Goal: Navigation & Orientation: Find specific page/section

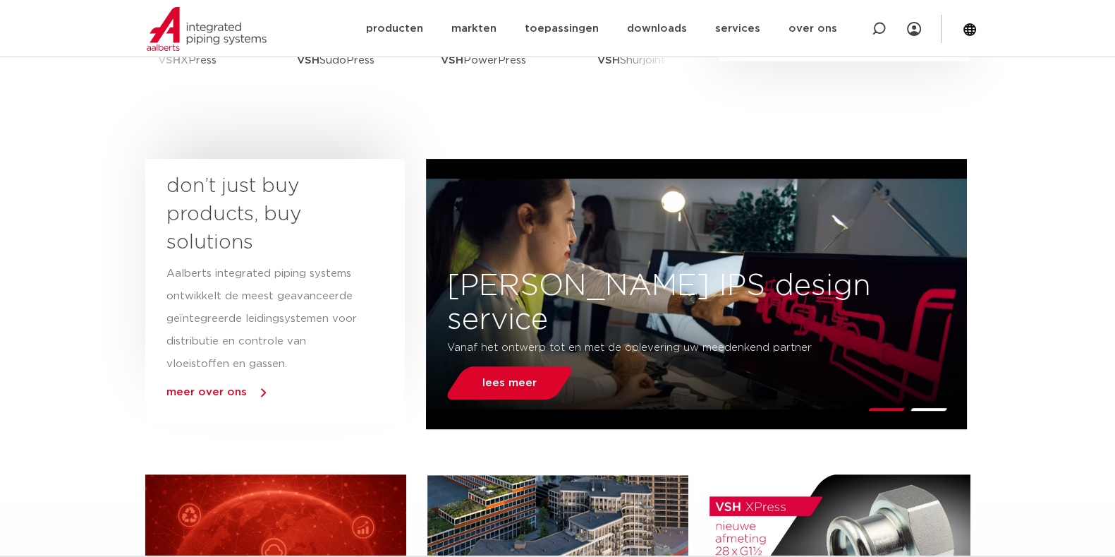
scroll to position [264, 0]
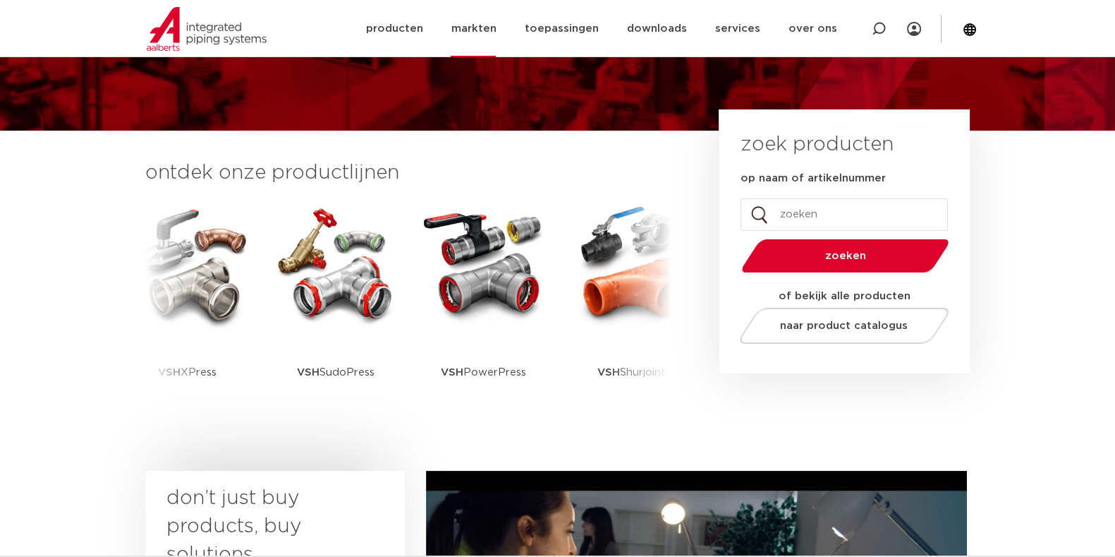
click at [496, 27] on link "markten" at bounding box center [473, 28] width 45 height 57
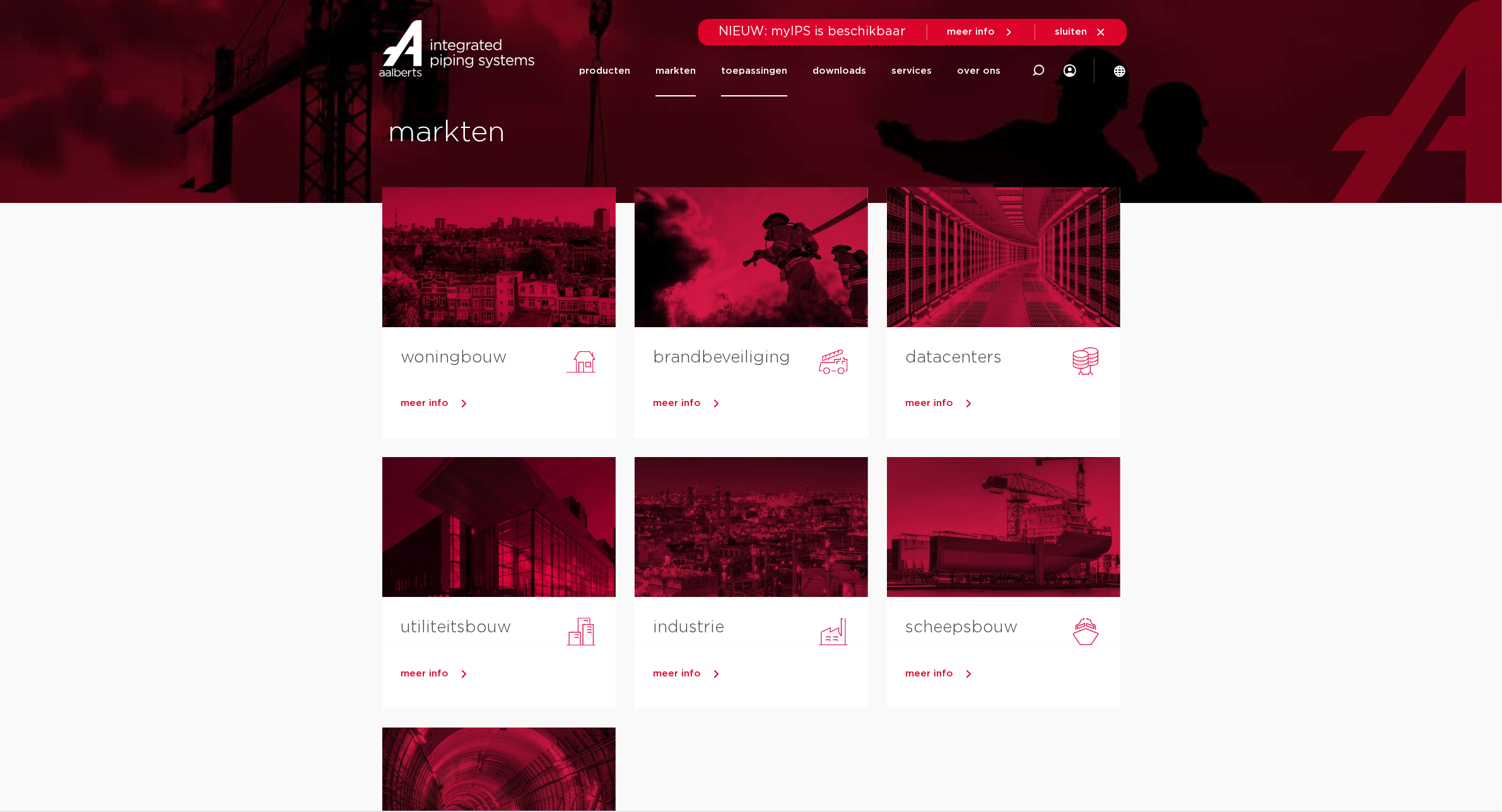
click at [774, 67] on link "toepassingen" at bounding box center [754, 71] width 66 height 51
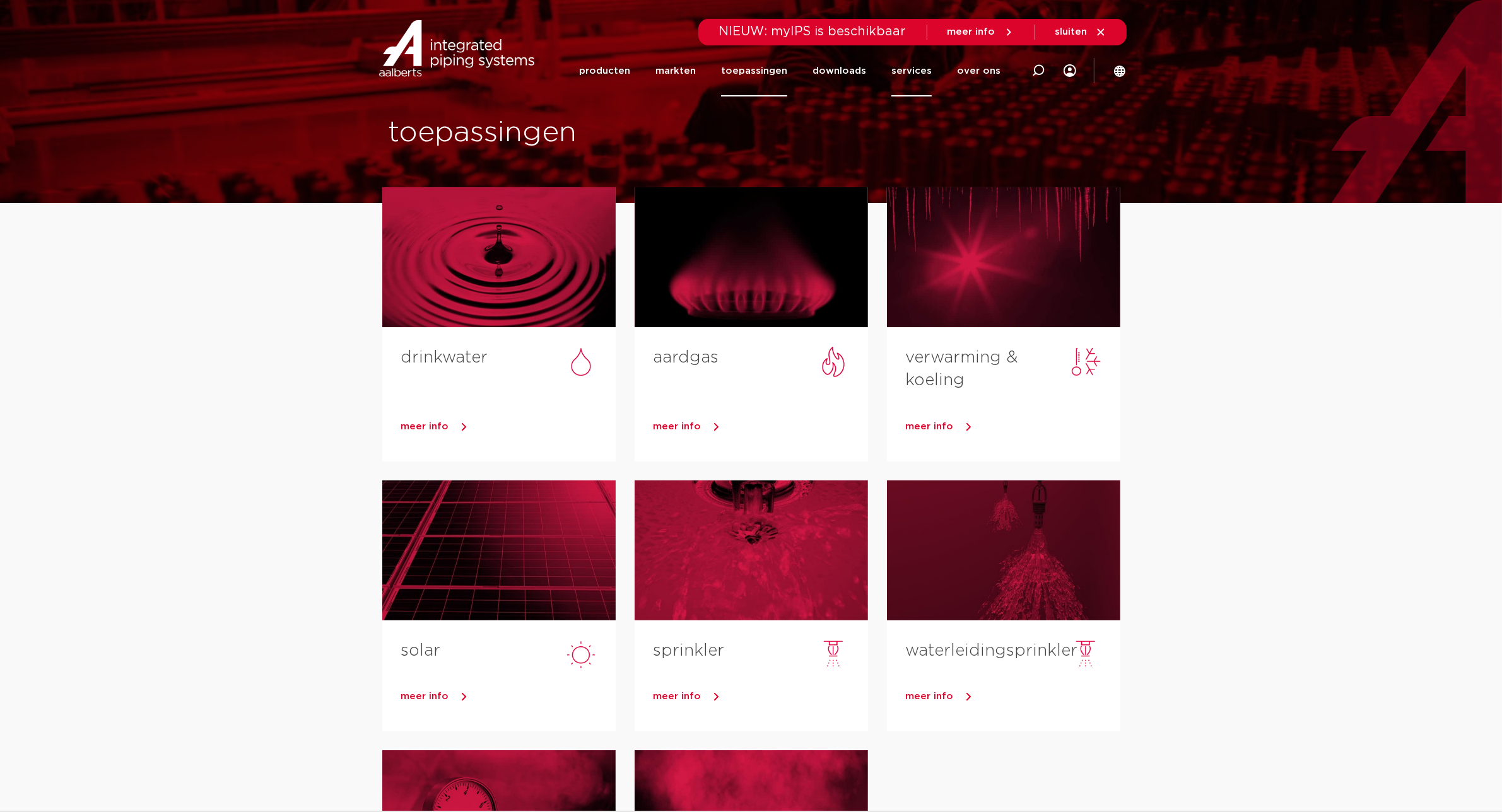
click at [901, 71] on link "services" at bounding box center [912, 71] width 40 height 51
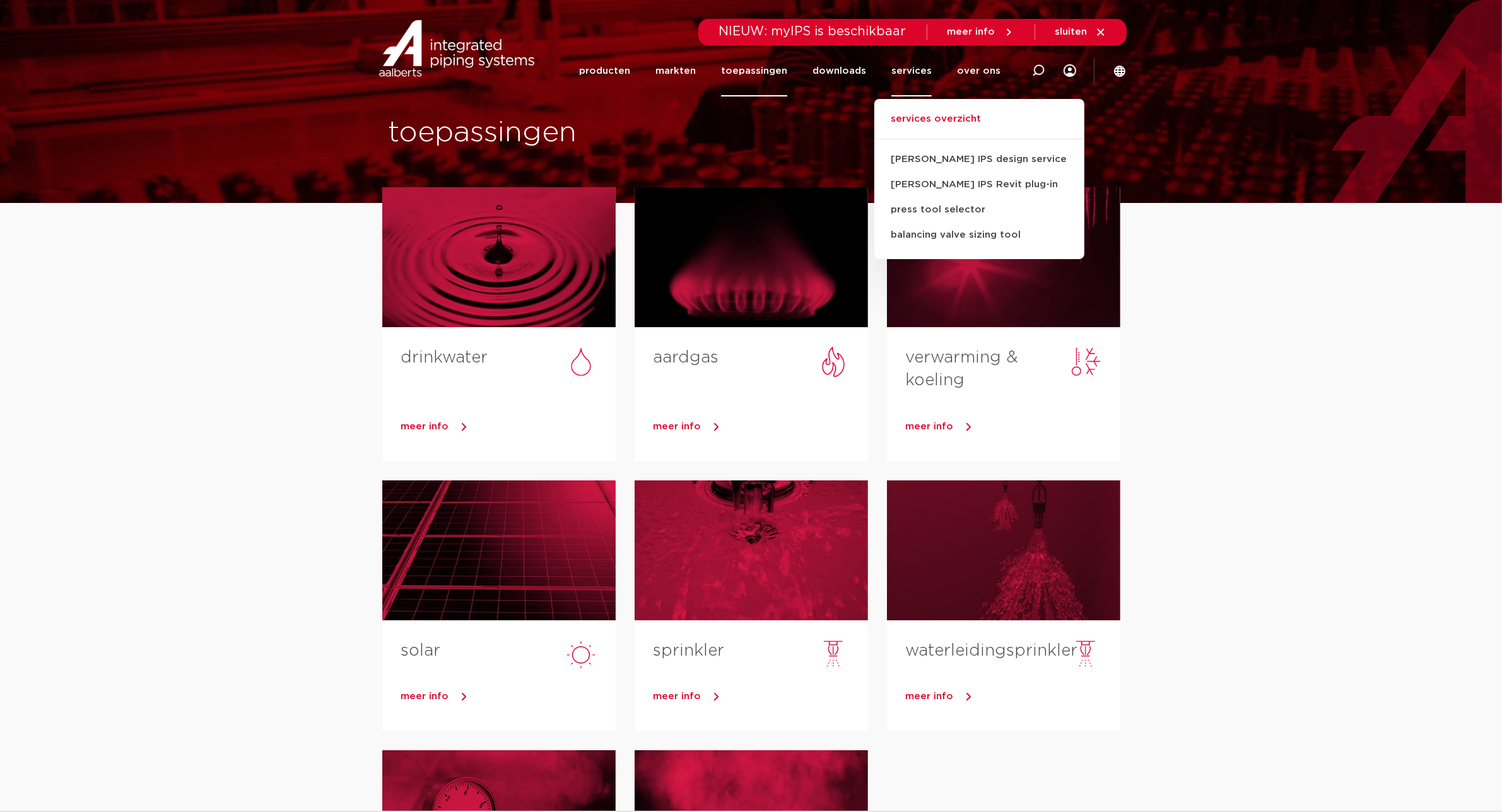
click at [939, 114] on link "services overzicht" at bounding box center [980, 125] width 210 height 28
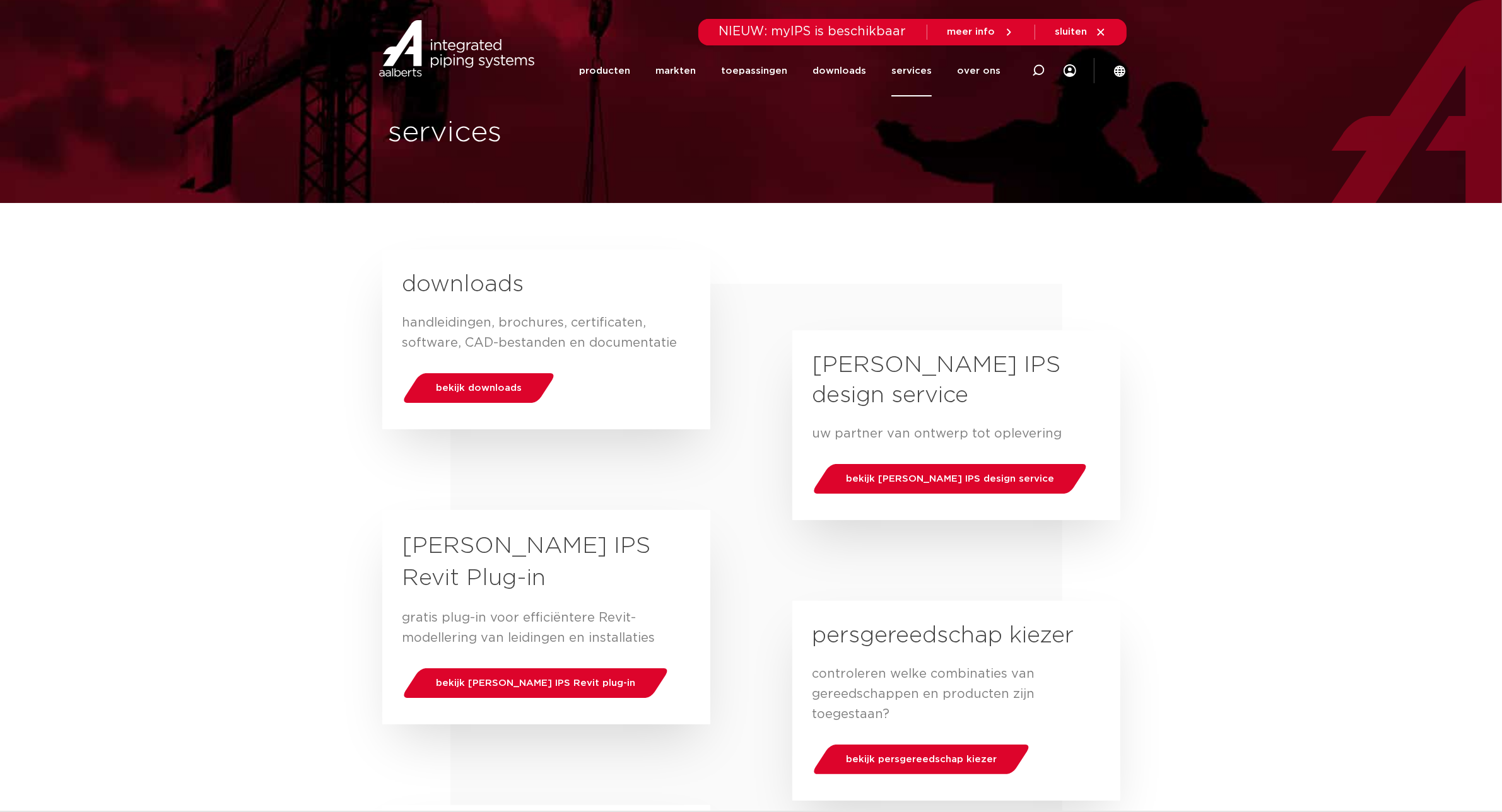
click at [916, 74] on link "services" at bounding box center [912, 71] width 40 height 51
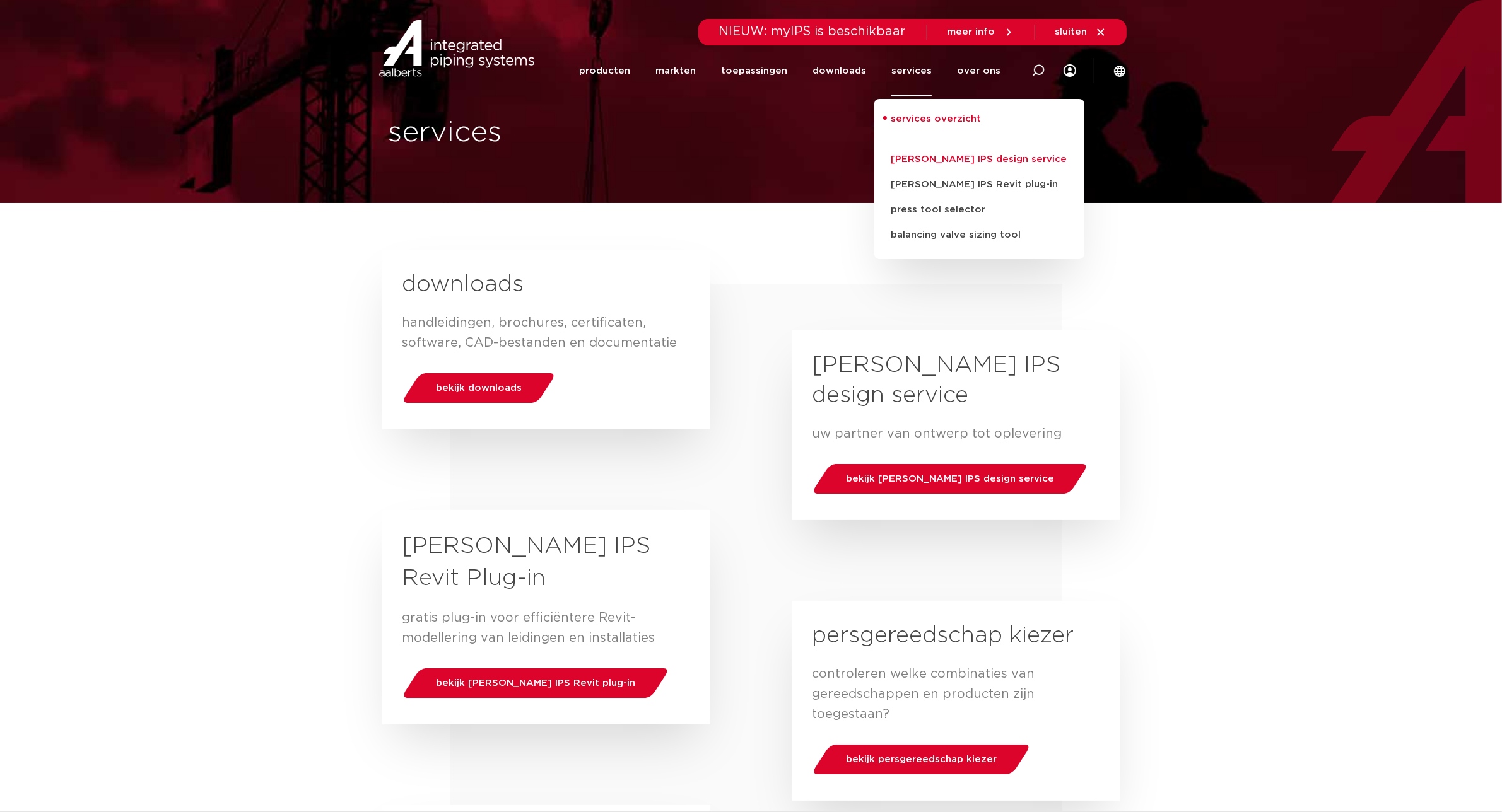
click at [928, 157] on link "[PERSON_NAME] IPS design service" at bounding box center [980, 159] width 210 height 25
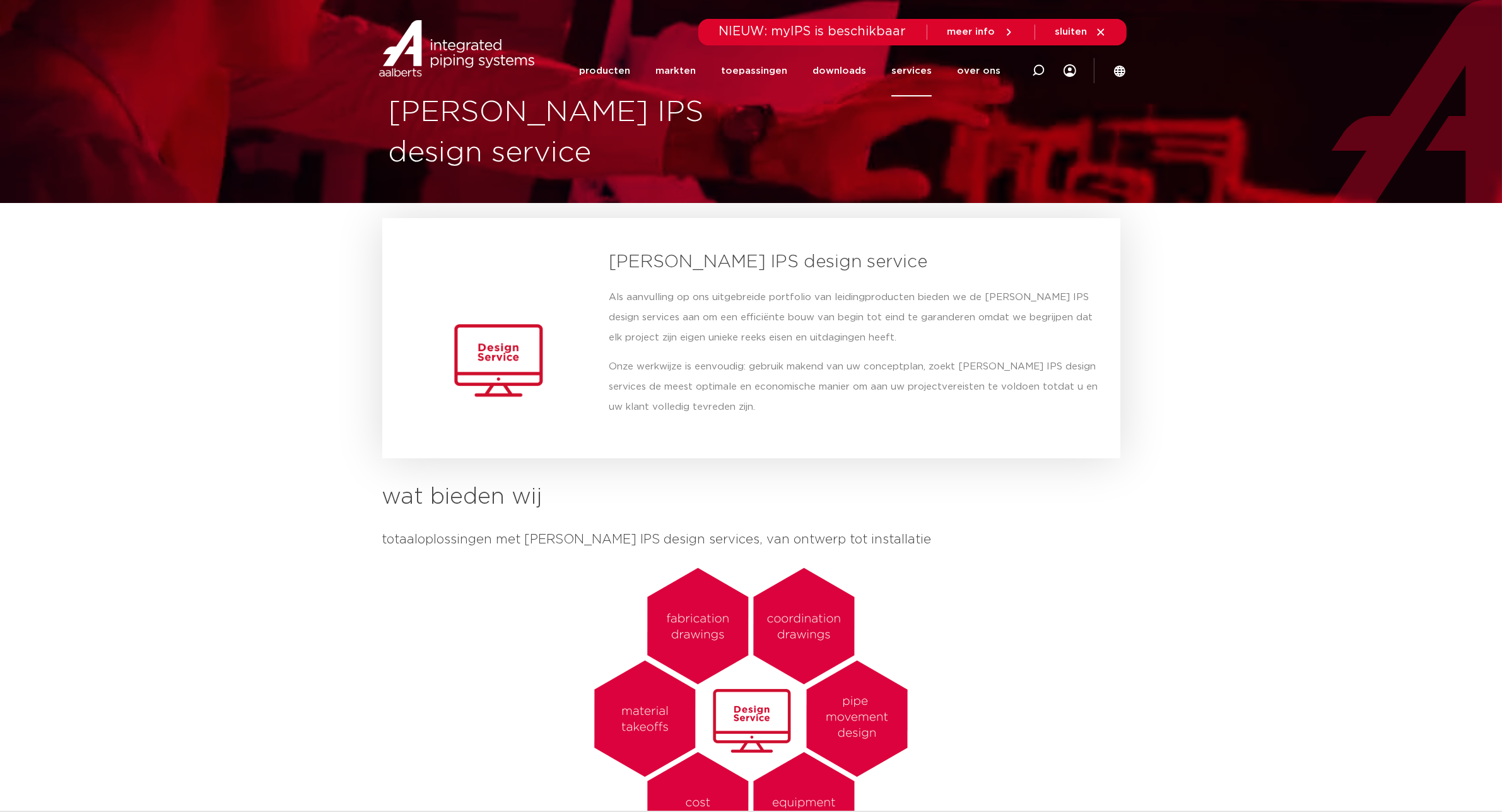
drag, startPoint x: 0, startPoint y: 0, endPoint x: 1167, endPoint y: 398, distance: 1233.0
